Goal: Task Accomplishment & Management: Use online tool/utility

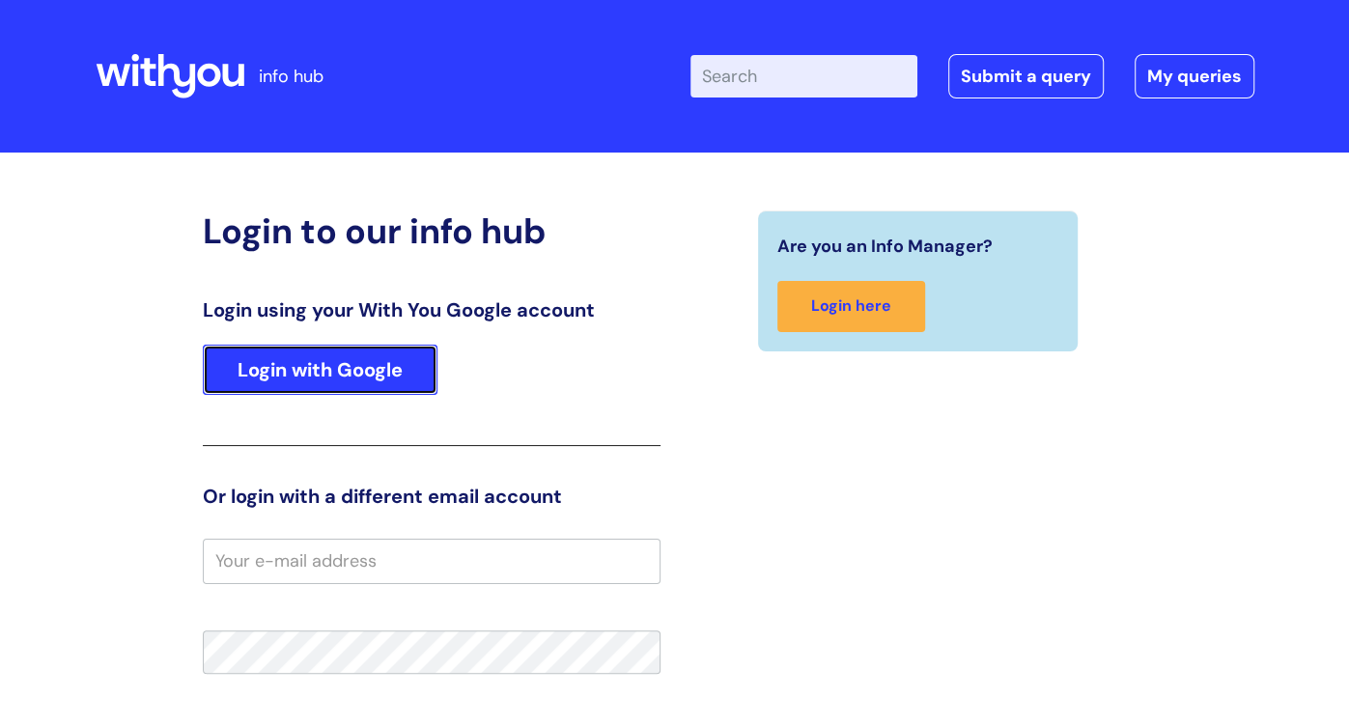
click at [306, 391] on link "Login with Google" at bounding box center [320, 370] width 235 height 50
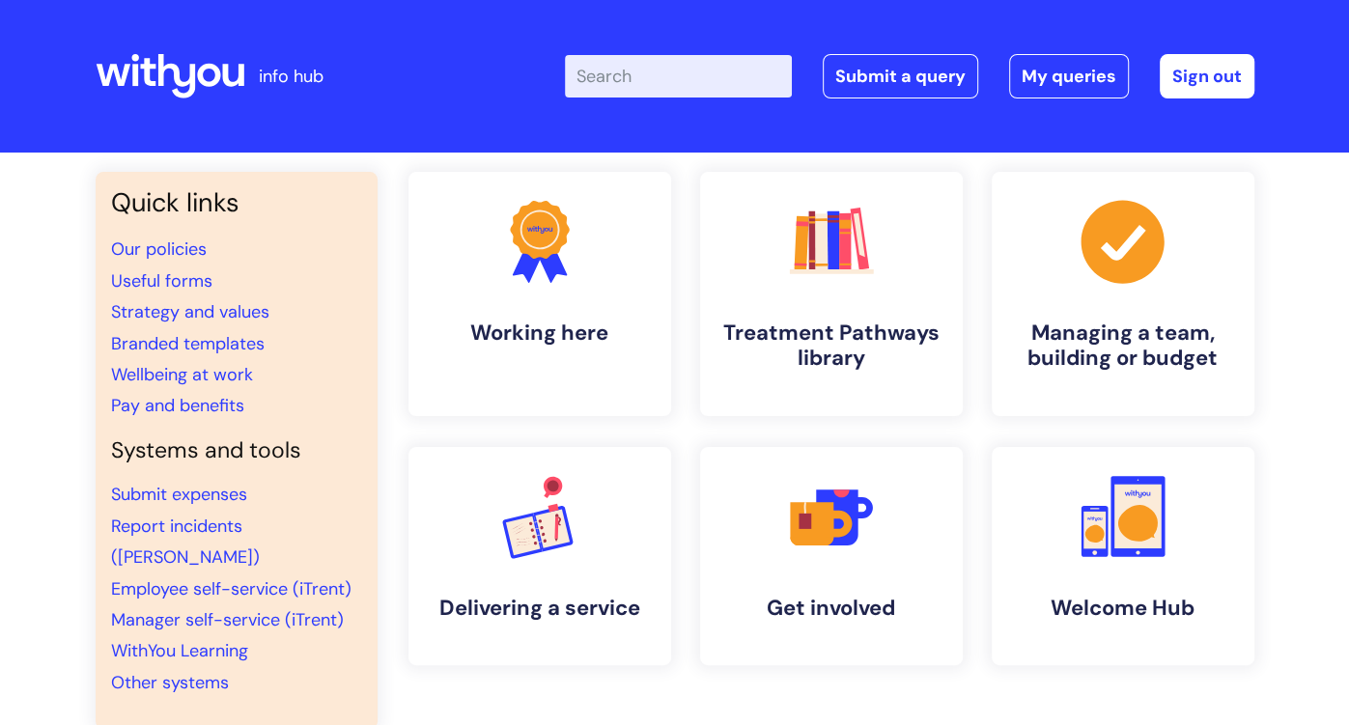
click at [141, 506] on li "Submit expenses" at bounding box center [236, 494] width 251 height 31
click at [151, 499] on link "Submit expenses" at bounding box center [179, 494] width 136 height 23
